Goal: Transaction & Acquisition: Purchase product/service

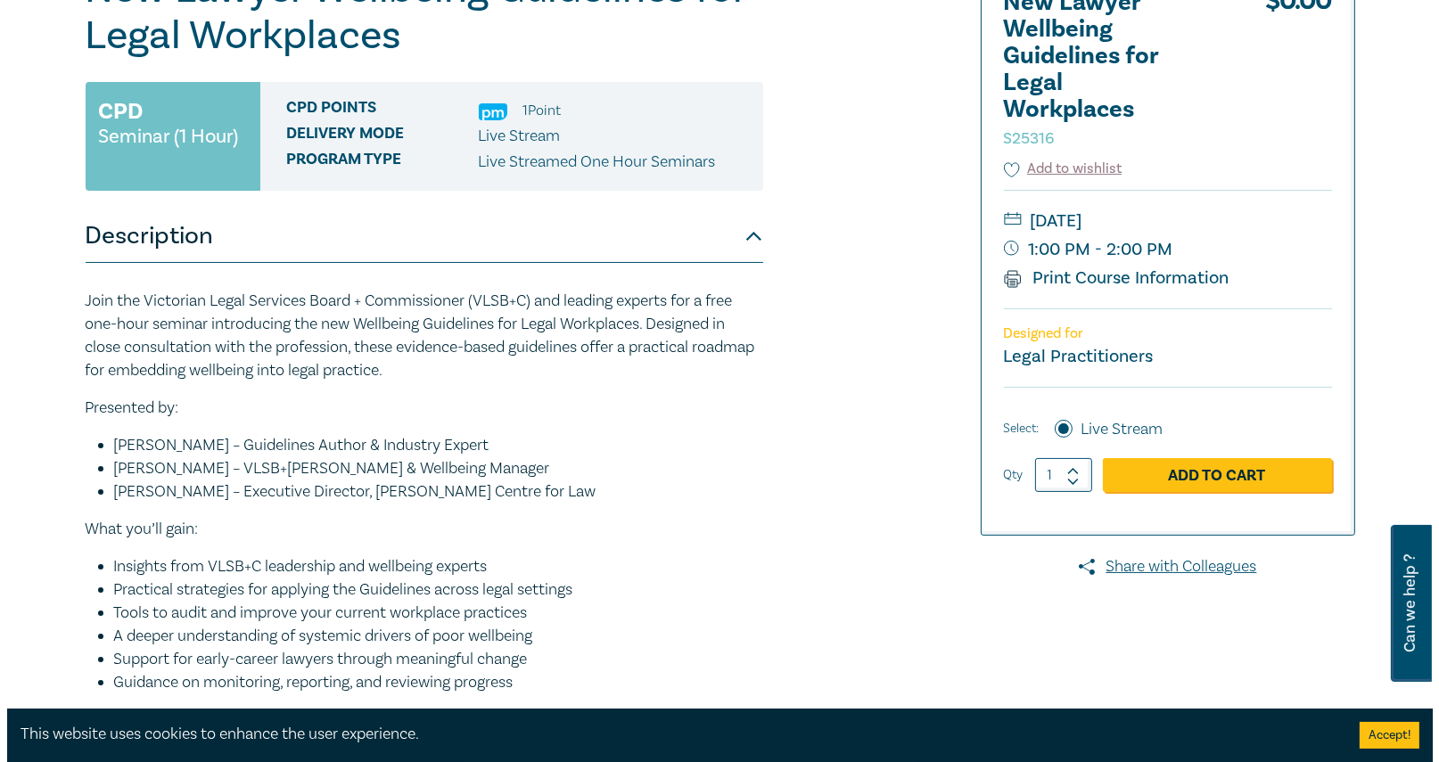
scroll to position [356, 0]
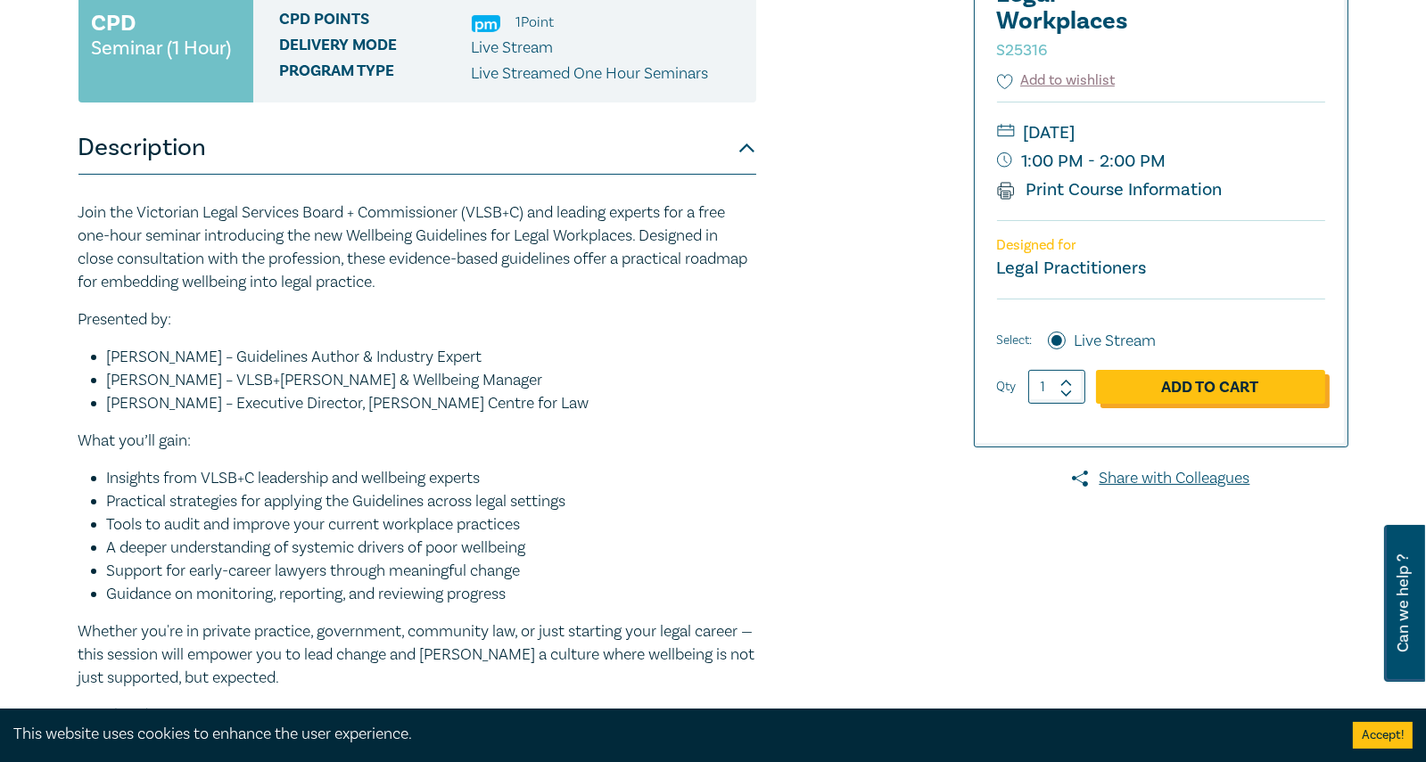
click at [1201, 384] on link "Add to Cart" at bounding box center [1210, 387] width 229 height 34
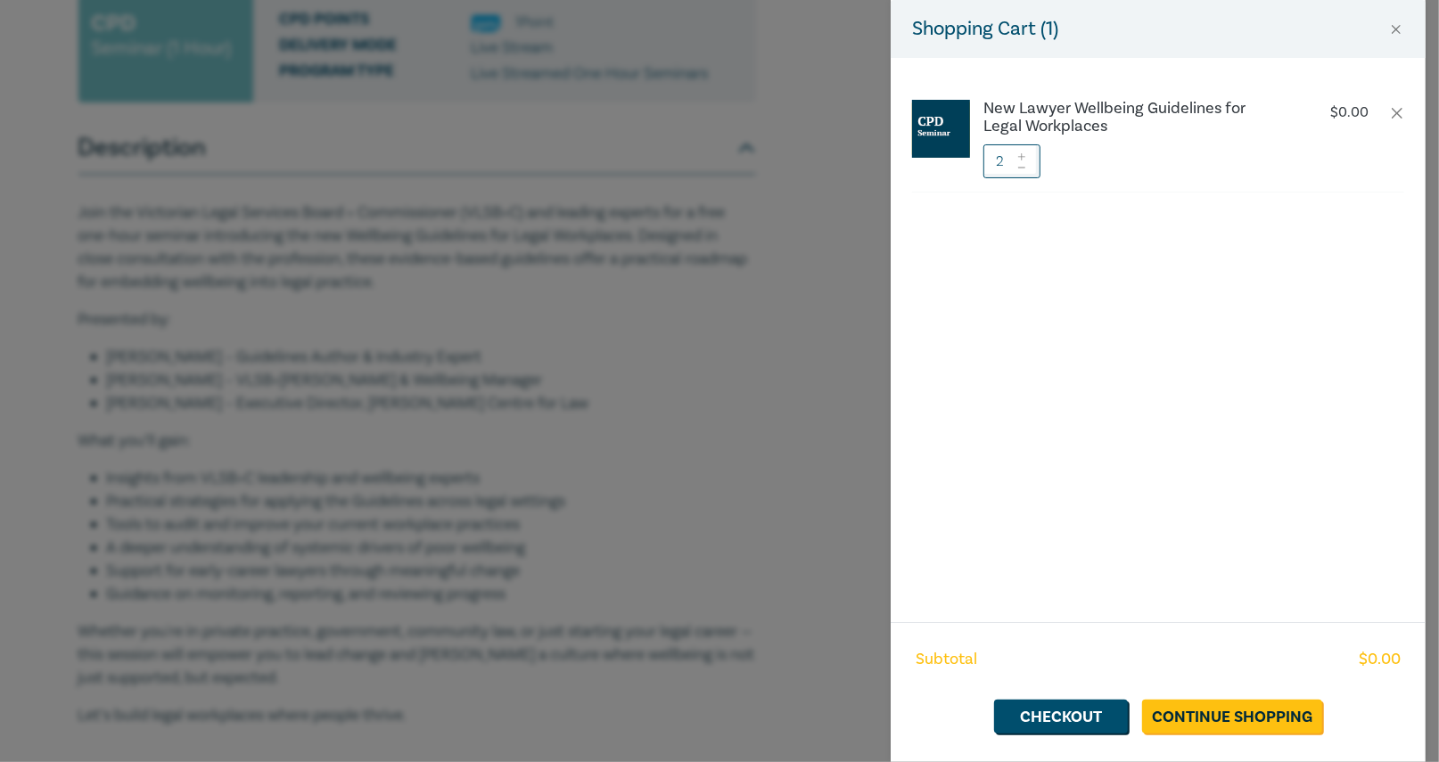
click at [1027, 169] on icon at bounding box center [1022, 167] width 12 height 7
click at [1069, 718] on link "Checkout" at bounding box center [1061, 717] width 134 height 34
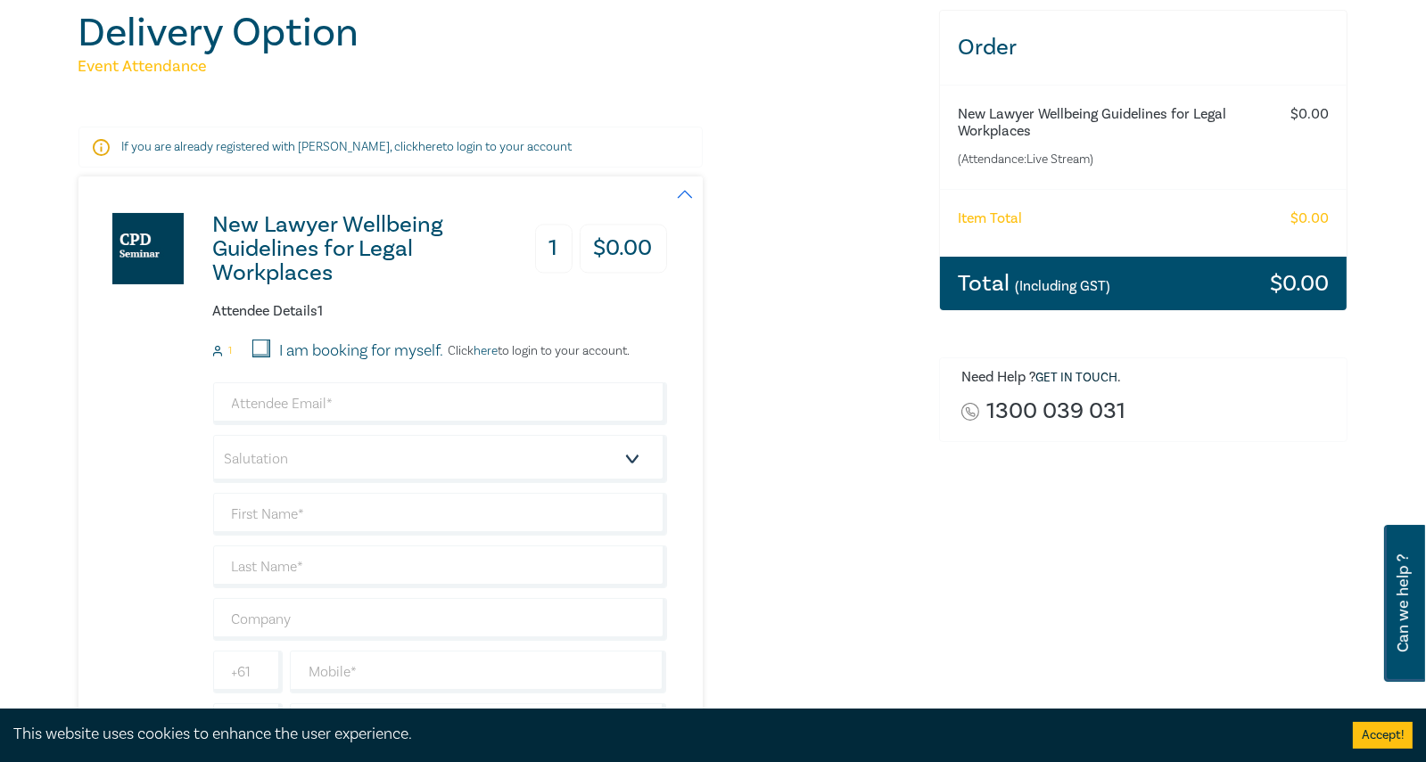
scroll to position [268, 0]
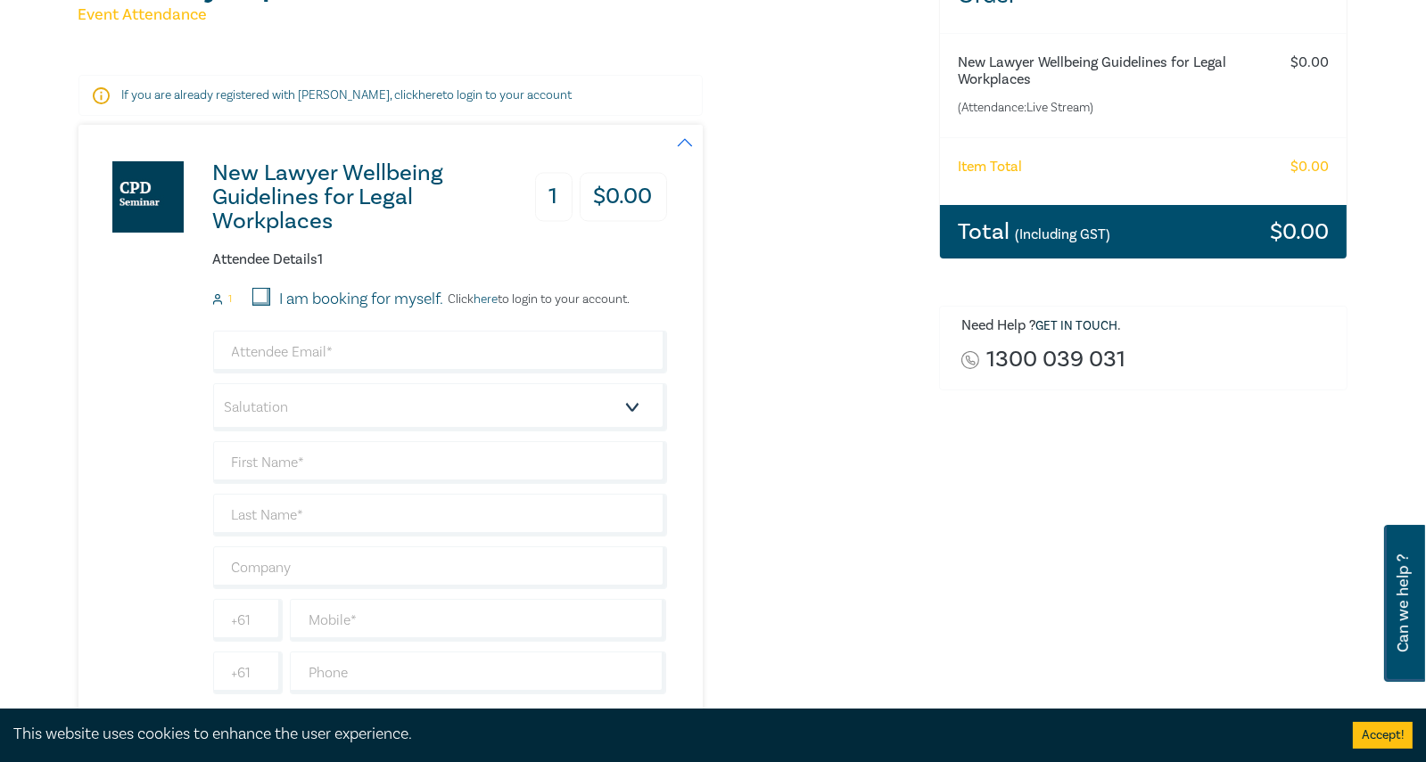
click at [257, 295] on input "I am booking for myself." at bounding box center [261, 297] width 18 height 18
click at [262, 300] on input "I am booking for myself." at bounding box center [261, 297] width 18 height 18
checkbox input "false"
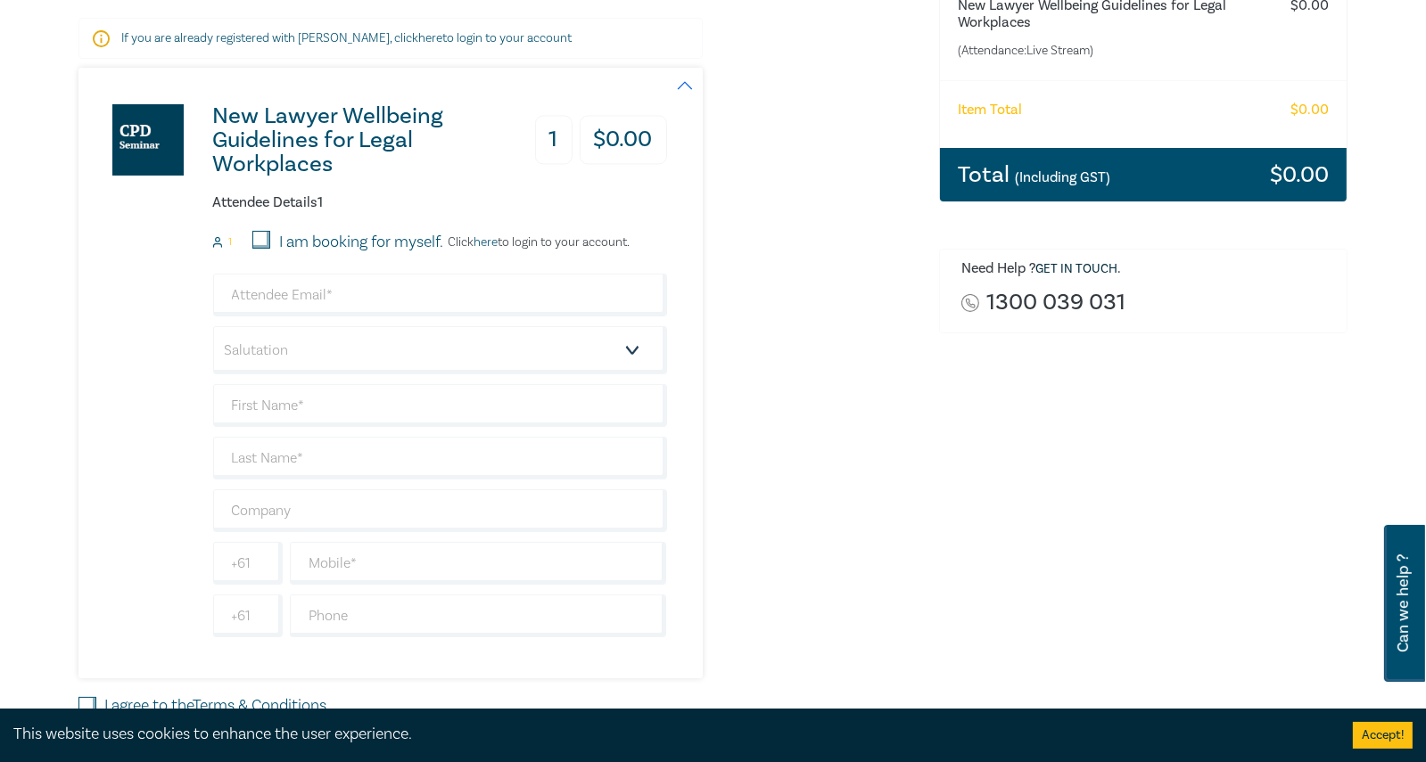
scroll to position [356, 0]
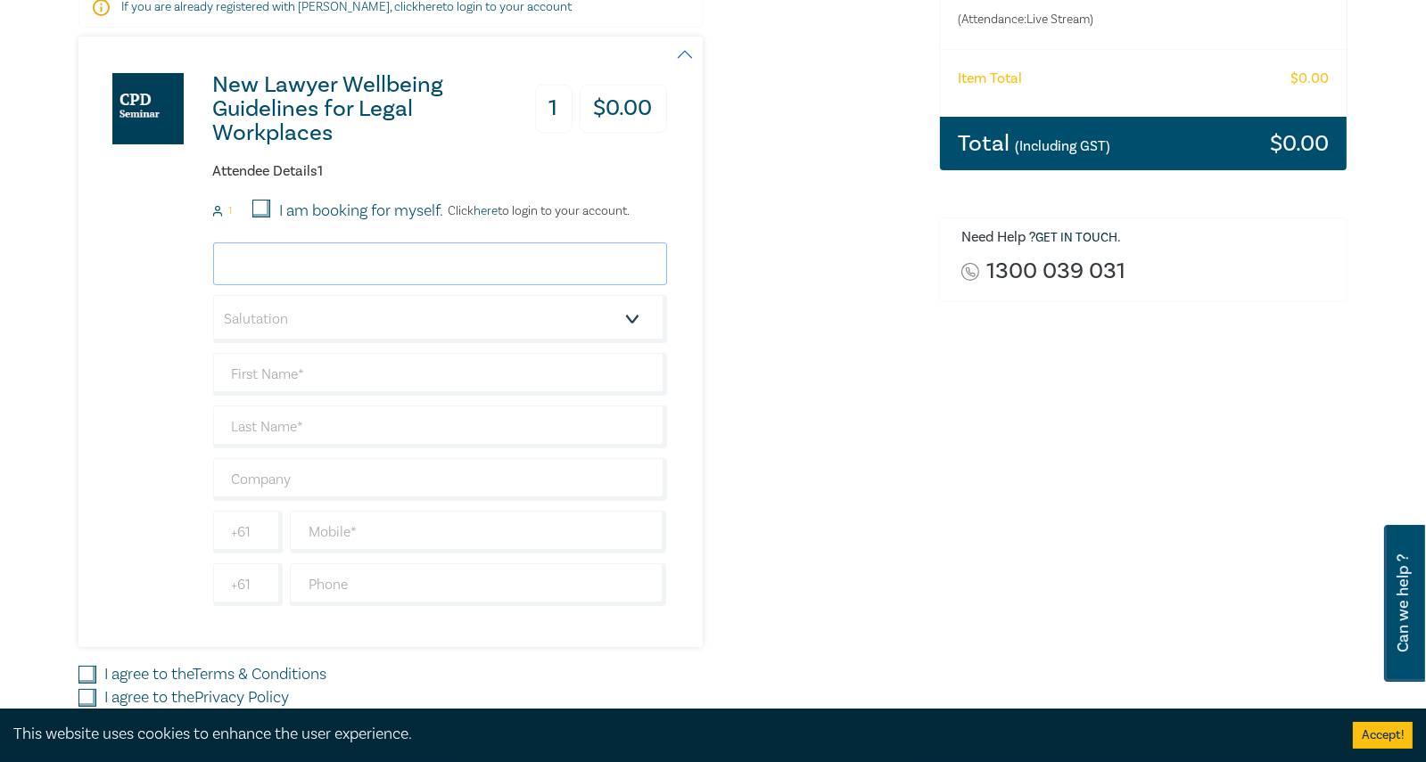
click at [330, 256] on input "email" at bounding box center [440, 264] width 454 height 43
type input "[PERSON_NAME][EMAIL_ADDRESS][PERSON_NAME][PERSON_NAME][DOMAIN_NAME]"
type input "[PERSON_NAME]"
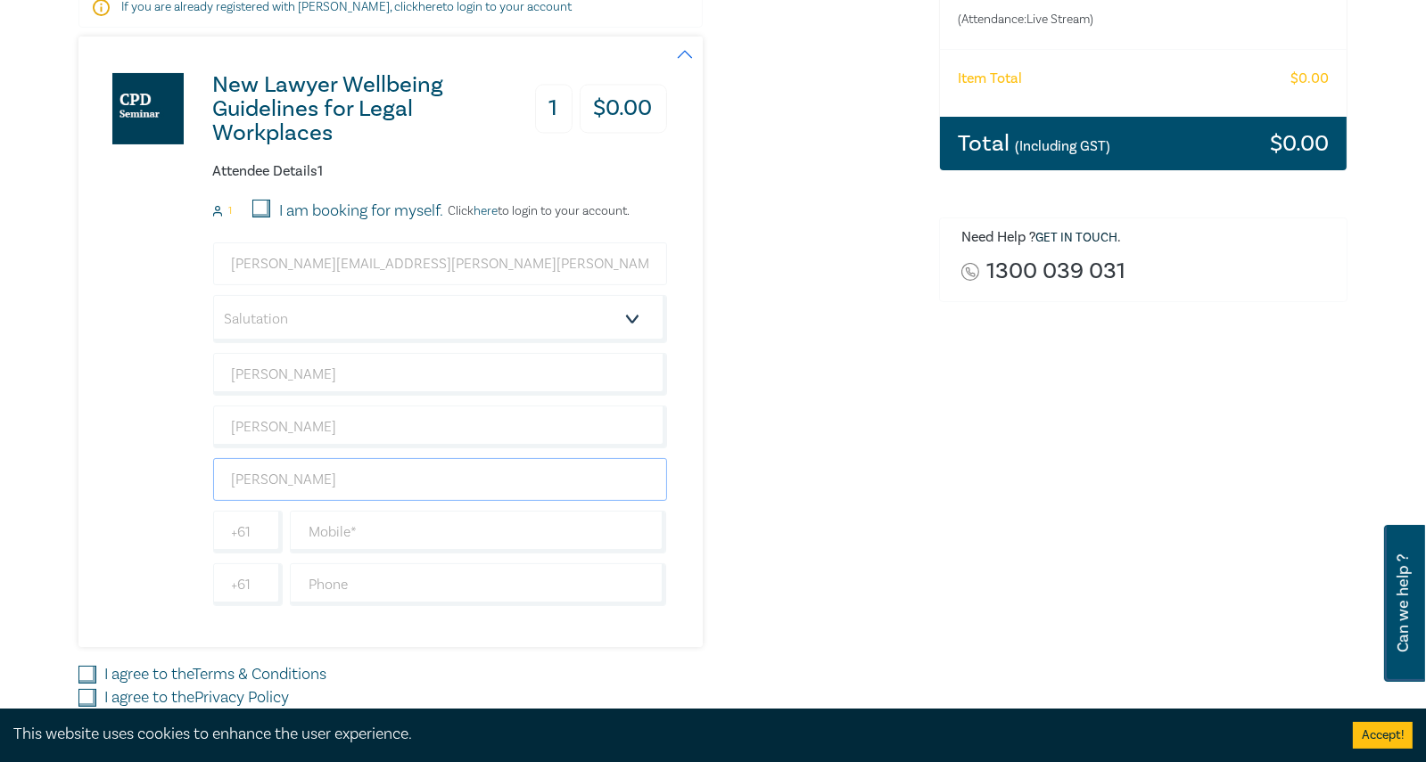
type input "[PHONE_NUMBER]"
type input "[GEOGRAPHIC_DATA]"
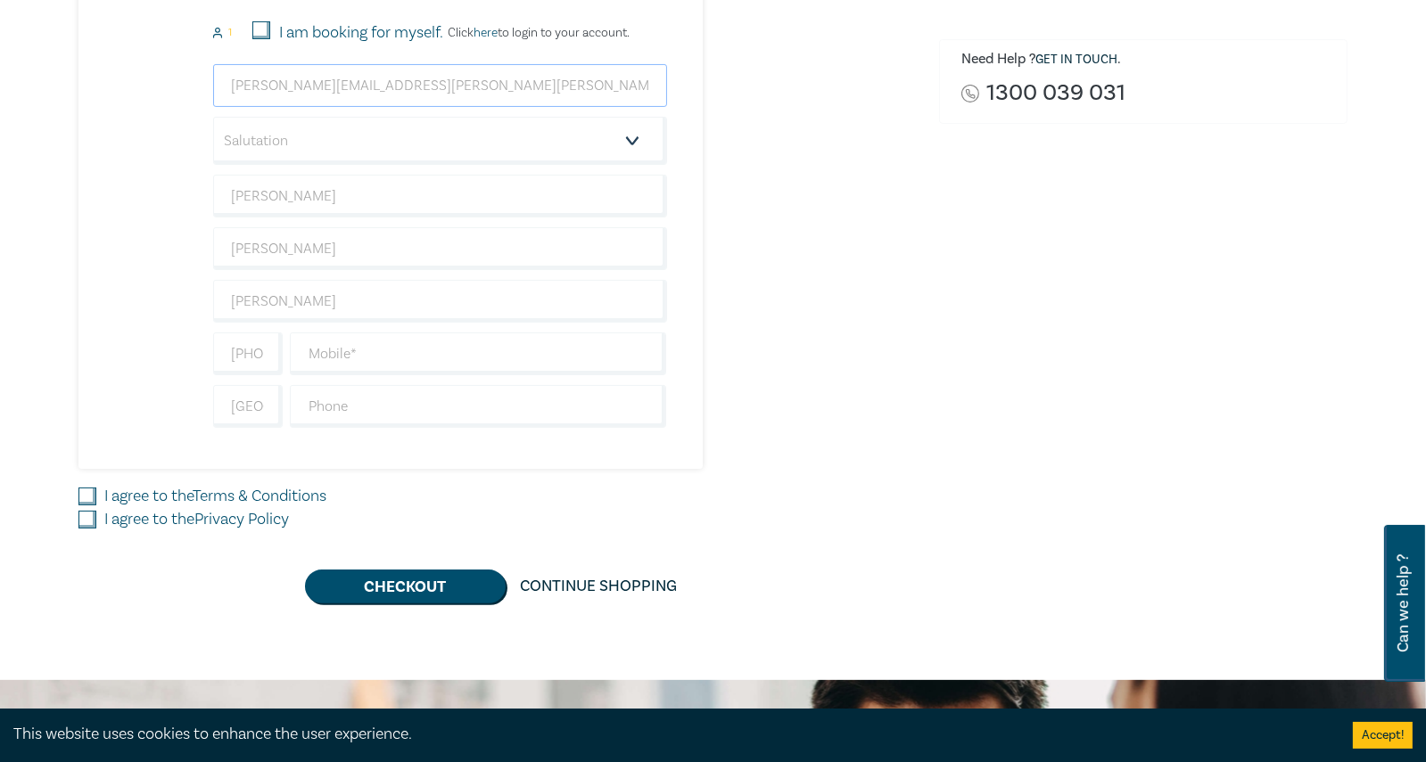
scroll to position [535, 0]
click at [250, 344] on input "[PHONE_NUMBER]" at bounding box center [248, 353] width 70 height 43
drag, startPoint x: 251, startPoint y: 351, endPoint x: 347, endPoint y: 351, distance: 96.3
click at [347, 351] on div "[PHONE_NUMBER]" at bounding box center [440, 353] width 461 height 43
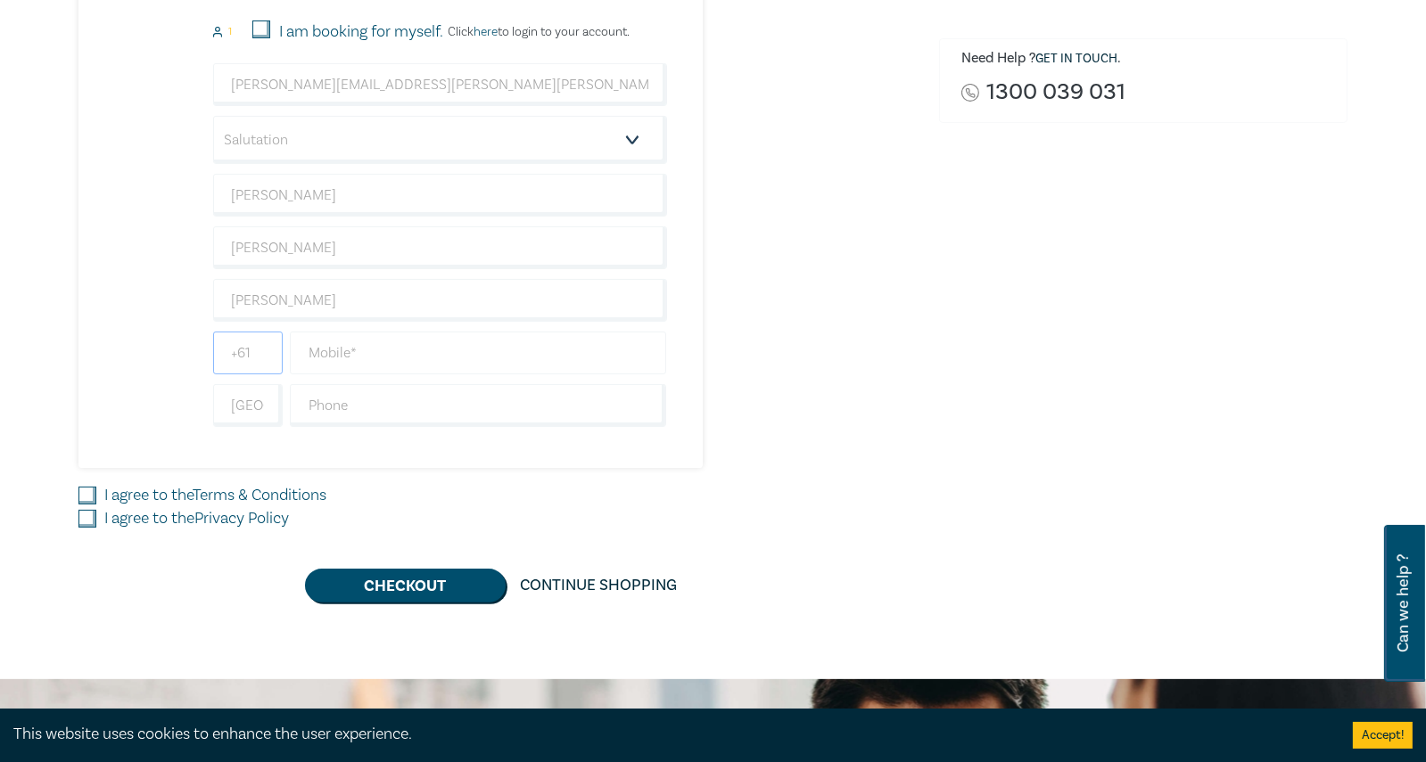
scroll to position [0, 0]
type input "+61"
drag, startPoint x: 344, startPoint y: 355, endPoint x: 364, endPoint y: 353, distance: 19.7
click at [344, 355] on input "text" at bounding box center [478, 353] width 377 height 43
type input "0409902404"
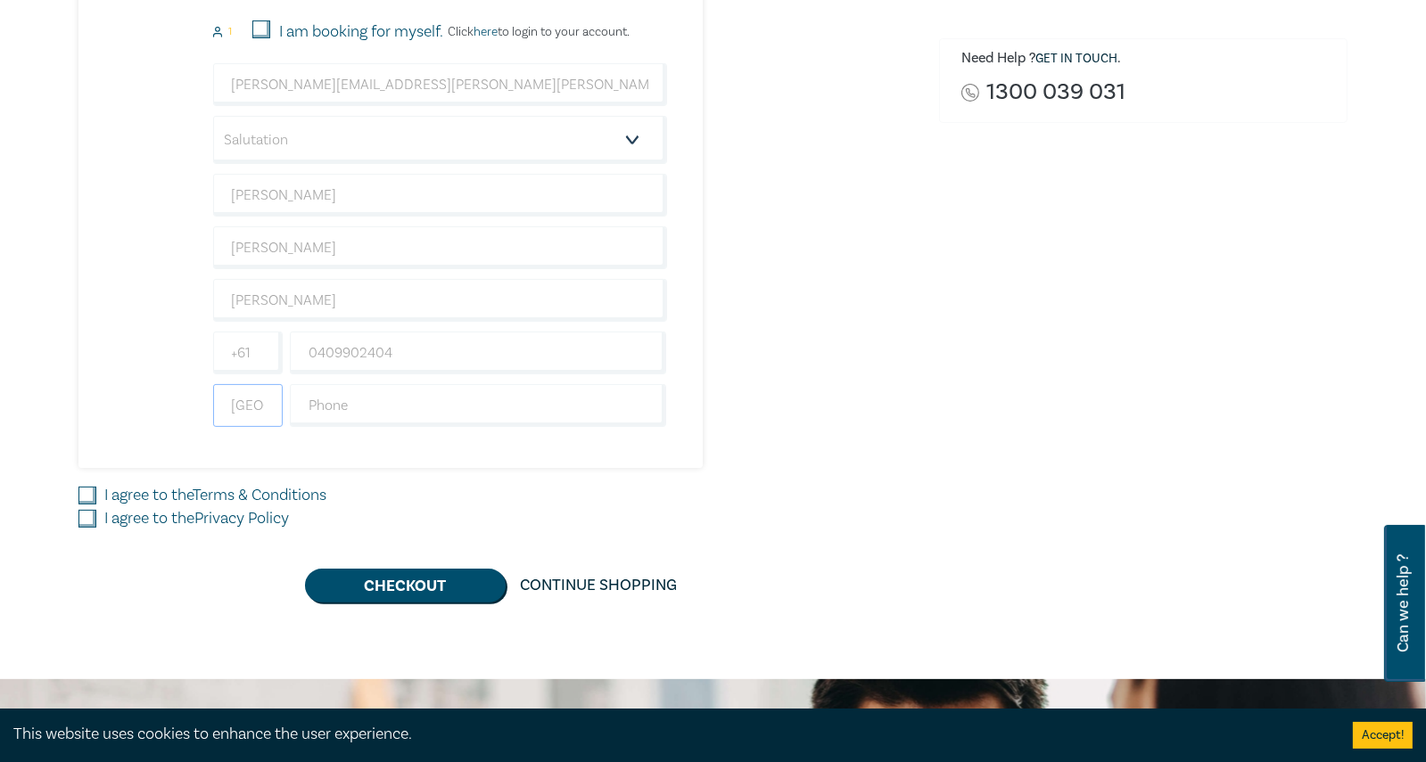
click at [270, 407] on input "[GEOGRAPHIC_DATA]" at bounding box center [248, 405] width 70 height 43
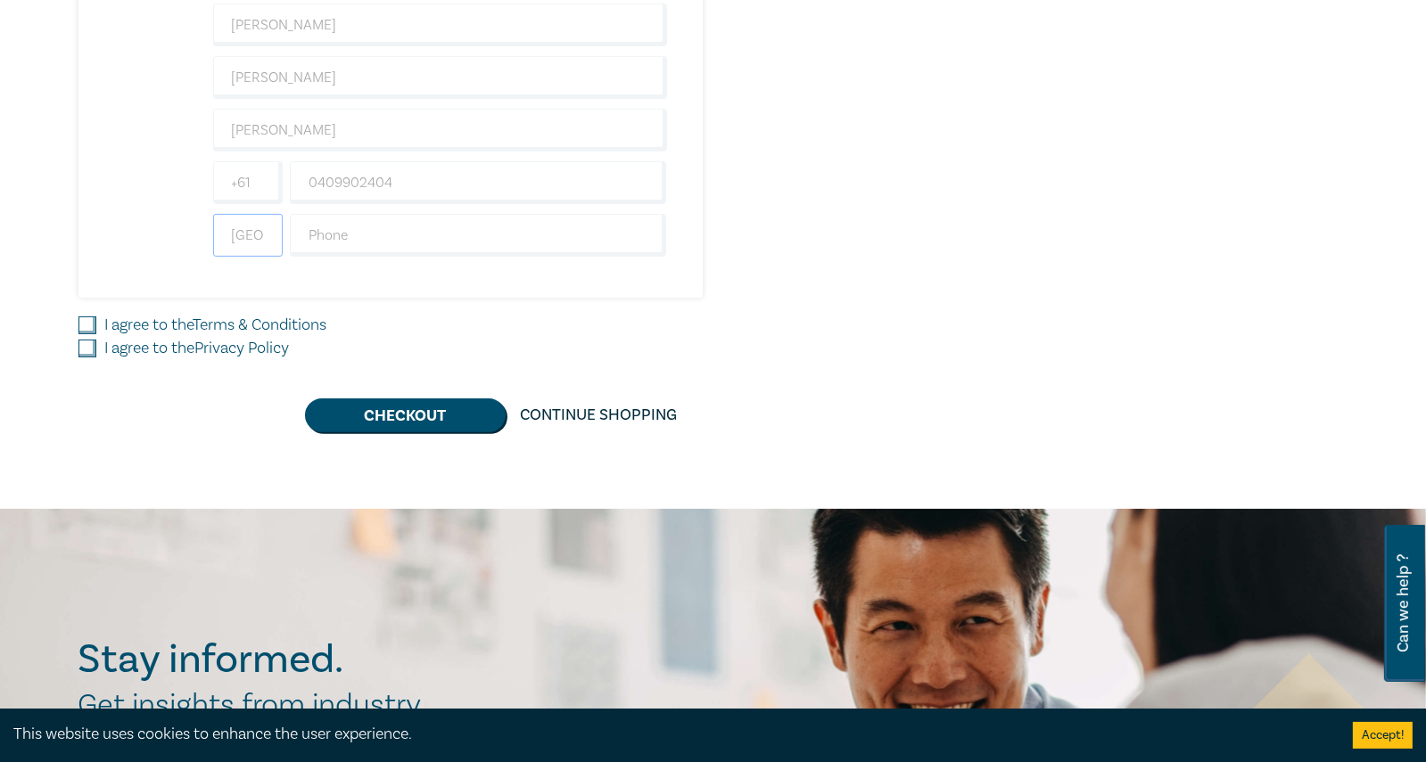
scroll to position [712, 0]
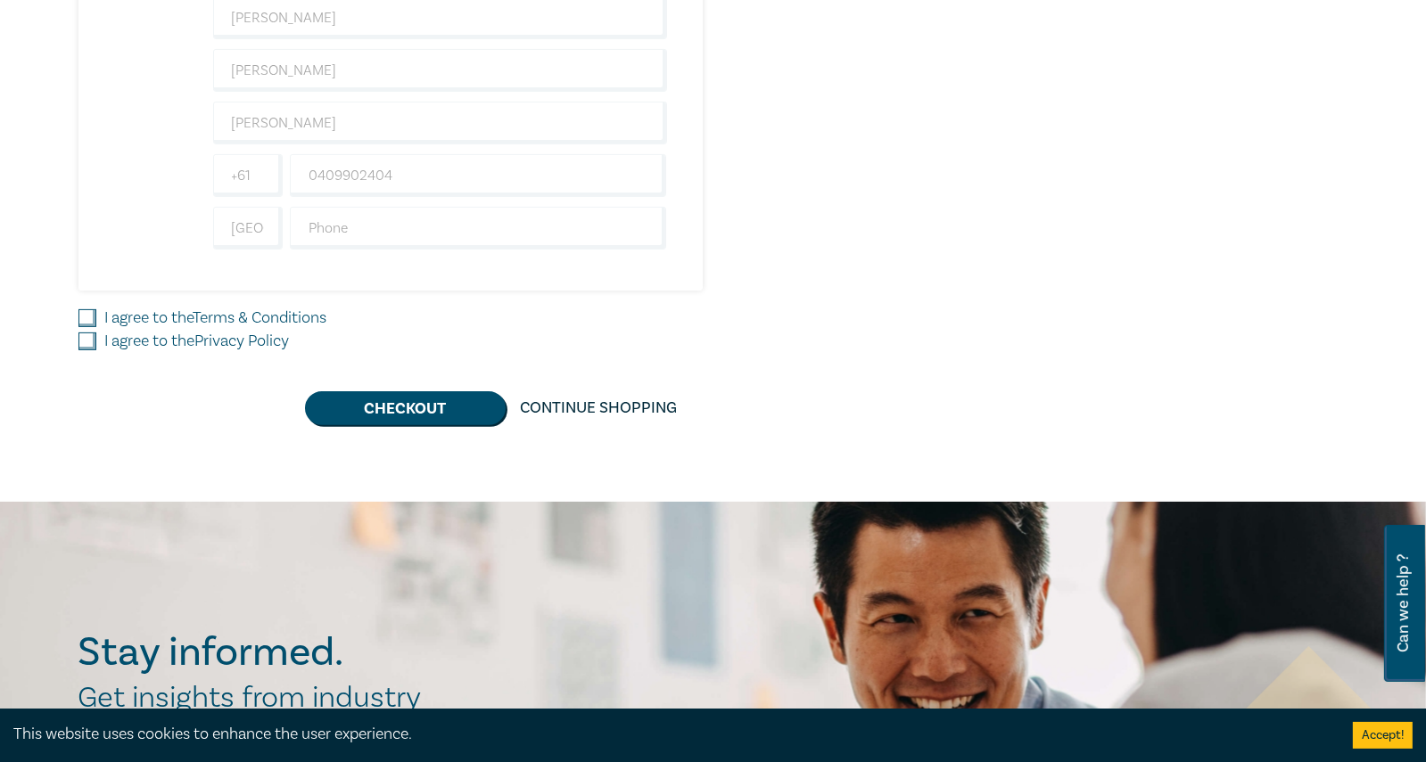
click at [152, 314] on label "I agree to the Terms & Conditions" at bounding box center [216, 318] width 222 height 23
click at [96, 314] on input "I agree to the Terms & Conditions" at bounding box center [87, 318] width 18 height 18
checkbox input "true"
click at [88, 337] on input "I agree to the Privacy Policy" at bounding box center [87, 342] width 18 height 18
checkbox input "true"
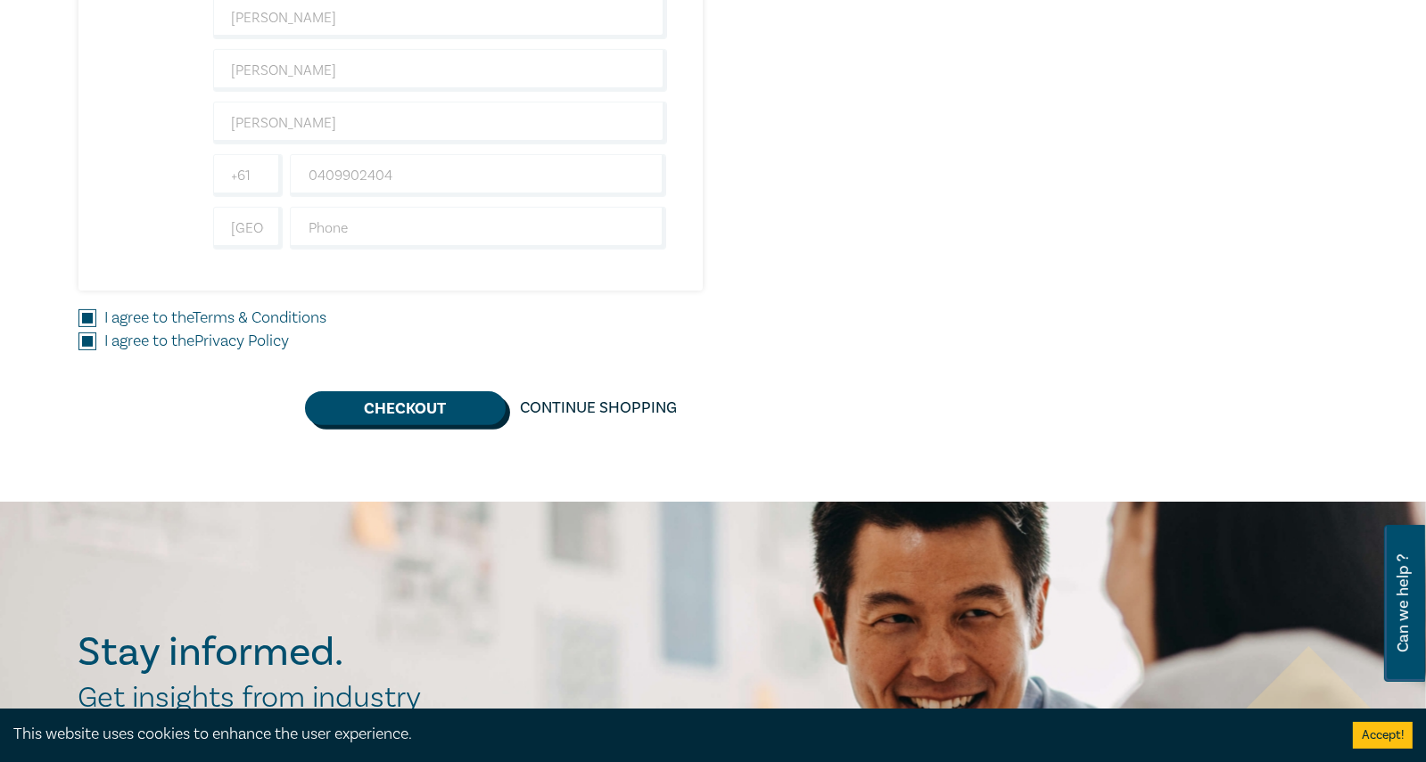
click at [413, 408] on button "Checkout" at bounding box center [405, 408] width 201 height 34
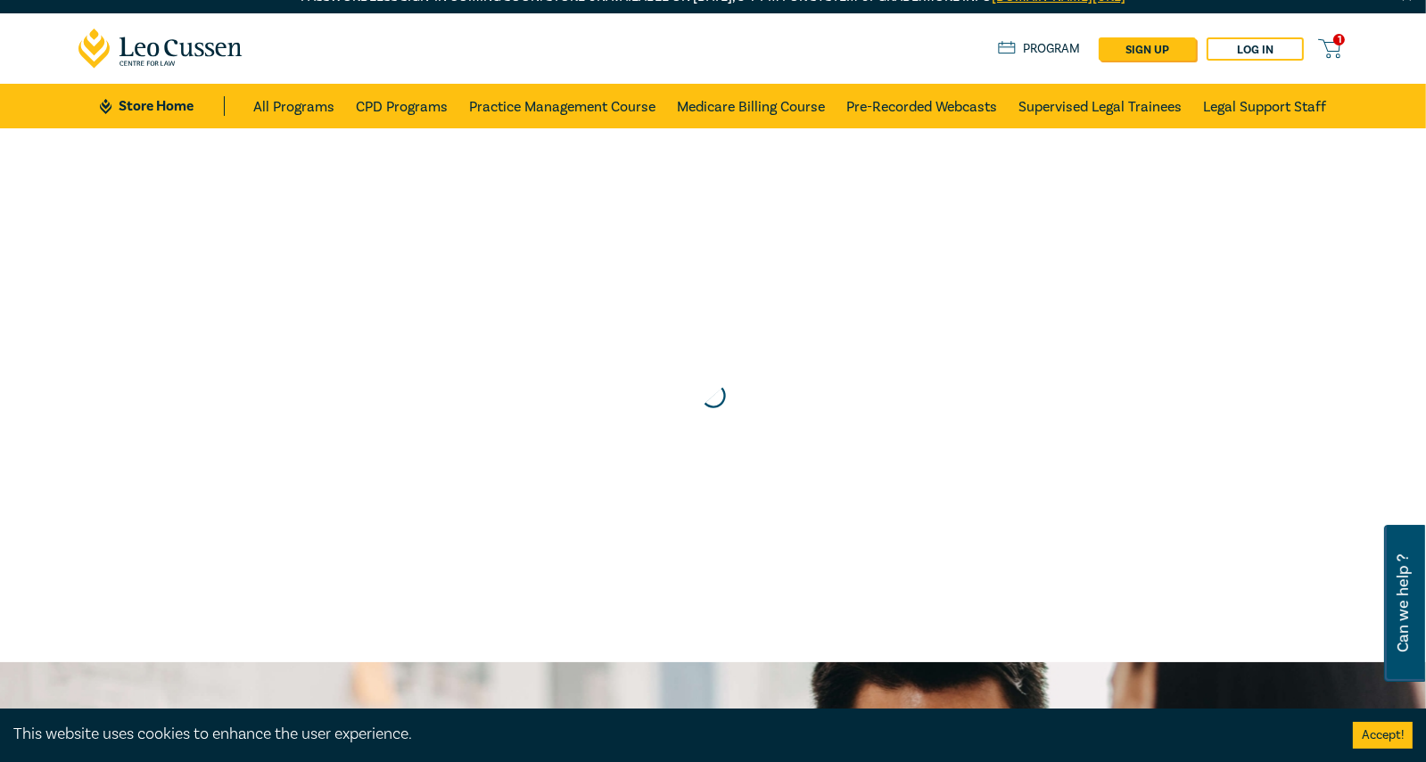
scroll to position [0, 0]
